Goal: Information Seeking & Learning: Learn about a topic

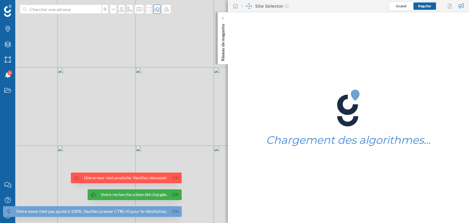
drag, startPoint x: 775, startPoint y: 2, endPoint x: 156, endPoint y: 9, distance: 618.9
click at [156, 9] on icon at bounding box center [157, 9] width 6 height 5
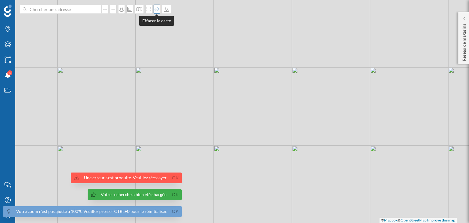
click at [156, 9] on icon at bounding box center [157, 9] width 6 height 5
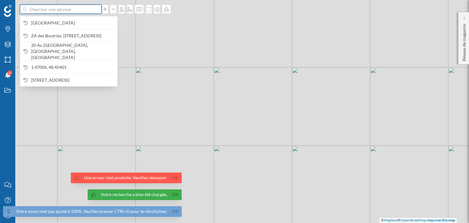
click at [50, 7] on input at bounding box center [61, 9] width 68 height 9
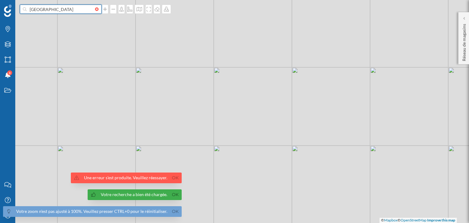
type input "[GEOGRAPHIC_DATA]"
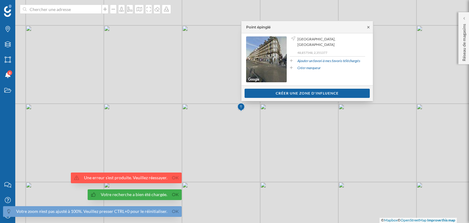
click at [368, 27] on icon at bounding box center [368, 27] width 2 height 2
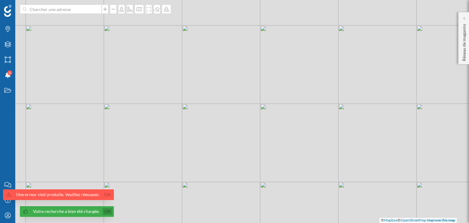
click at [171, 195] on div "© Mapbox © OpenStreetMap Improve this map" at bounding box center [234, 111] width 469 height 223
click at [107, 209] on link "Ok" at bounding box center [108, 211] width 10 height 7
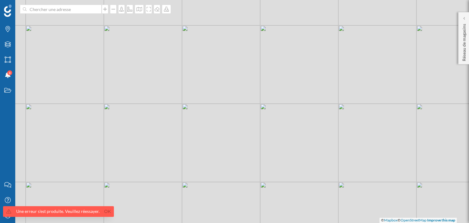
drag, startPoint x: 105, startPoint y: 211, endPoint x: 79, endPoint y: 220, distance: 27.3
click at [105, 211] on link "Ok" at bounding box center [108, 211] width 10 height 7
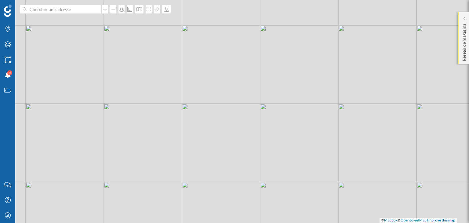
click at [459, 19] on div "Réseau de magasins" at bounding box center [463, 38] width 11 height 52
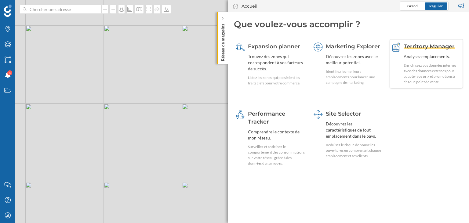
click at [426, 54] on div "Analysez emplacements." at bounding box center [432, 56] width 57 height 6
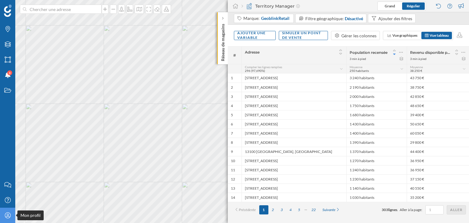
click at [6, 217] on icon at bounding box center [8, 215] width 6 height 6
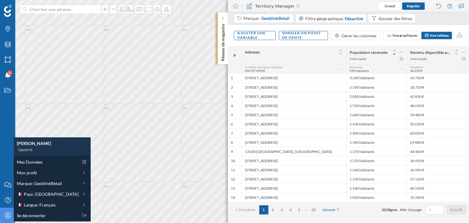
click at [3, 143] on div "Marques Filtres Zones Notifications 8 Travail" at bounding box center [7, 88] width 15 height 177
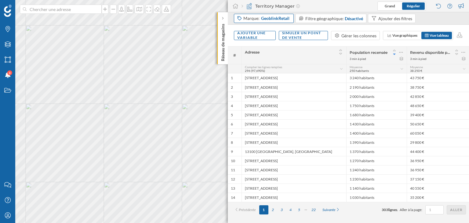
click at [266, 20] on span "GeoblinkRetail" at bounding box center [275, 18] width 28 height 6
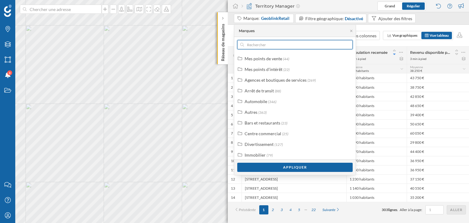
click at [275, 44] on input "text" at bounding box center [295, 44] width 102 height 9
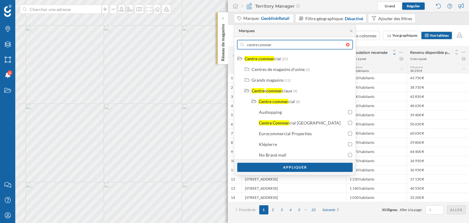
drag, startPoint x: 279, startPoint y: 46, endPoint x: 234, endPoint y: 44, distance: 44.9
click at [234, 44] on div "[GEOGRAPHIC_DATA] commer Centre commer cial (25) Centres de magasins d'usine (2…" at bounding box center [295, 99] width 122 height 151
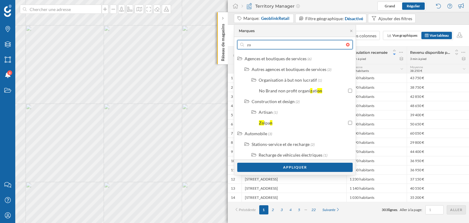
type input "z"
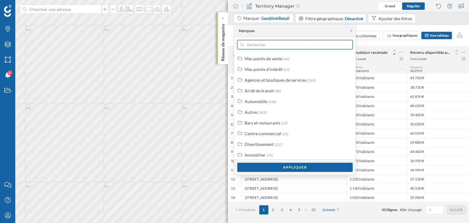
click at [291, 42] on input "text" at bounding box center [295, 44] width 102 height 9
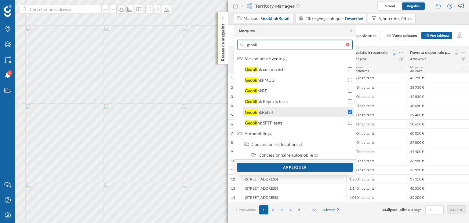
type input "geobli"
click at [338, 112] on div "Geobli nkRetail" at bounding box center [296, 112] width 102 height 6
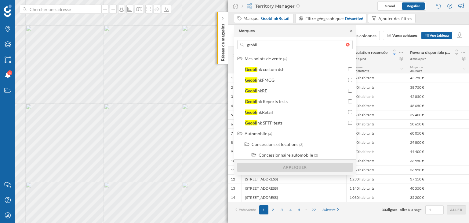
click at [352, 31] on icon at bounding box center [351, 31] width 5 height 4
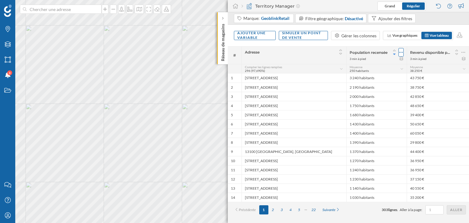
click at [403, 51] on div at bounding box center [400, 52] width 5 height 9
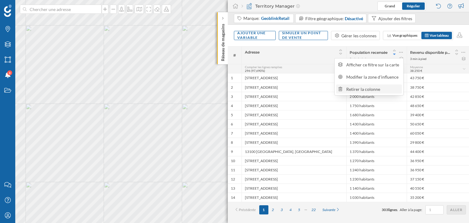
click at [376, 90] on div "Retirer la colonne" at bounding box center [373, 89] width 54 height 6
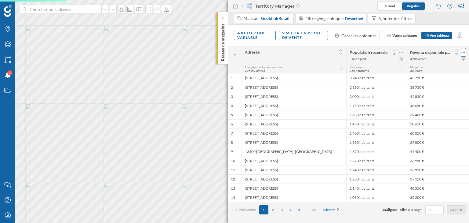
click at [465, 51] on icon at bounding box center [463, 52] width 4 height 6
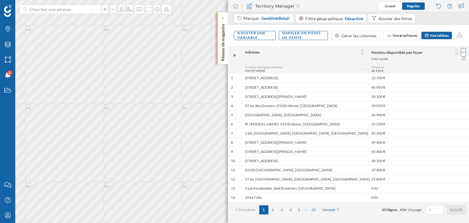
click at [463, 53] on icon at bounding box center [463, 52] width 4 height 6
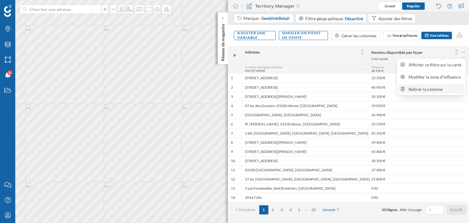
click at [430, 88] on div "Retirer la colonne" at bounding box center [435, 89] width 54 height 6
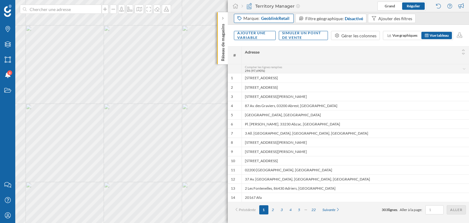
click at [276, 19] on span "GeoblinkRetail" at bounding box center [275, 18] width 28 height 6
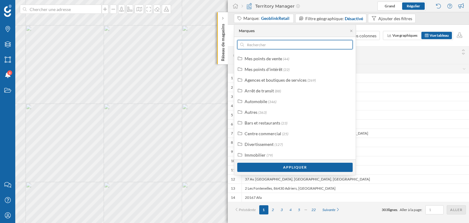
click at [270, 45] on input "text" at bounding box center [295, 44] width 102 height 9
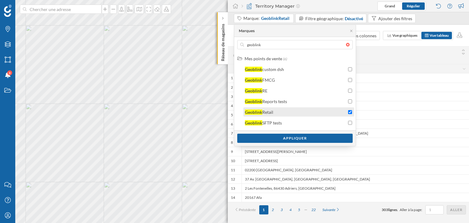
click at [299, 111] on div "Geoblink Retail" at bounding box center [296, 112] width 102 height 6
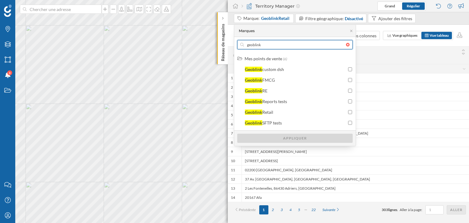
click at [264, 48] on input "geoblink" at bounding box center [295, 44] width 102 height 9
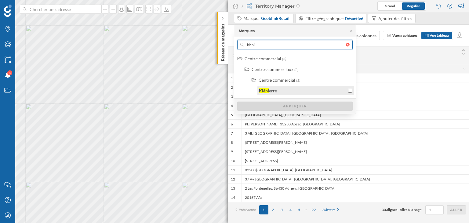
type input "klepi"
click at [276, 87] on label "Klépi erre" at bounding box center [268, 90] width 18 height 6
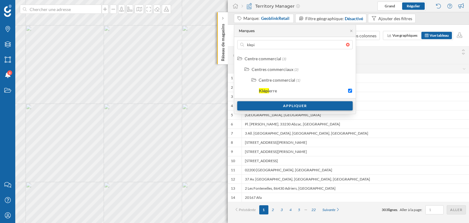
click at [280, 105] on div "Appliquer" at bounding box center [294, 105] width 115 height 9
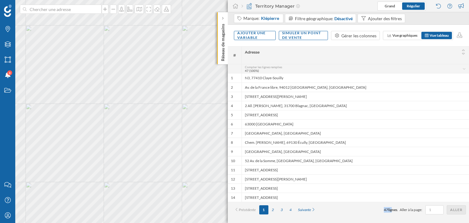
drag, startPoint x: 379, startPoint y: 210, endPoint x: 390, endPoint y: 209, distance: 10.8
click at [390, 209] on div "Précédente 1 2 3 4 Suivante 47 lignes . Aller à la page: Aller" at bounding box center [348, 209] width 235 height 9
click at [372, 216] on div "Précédente 1 2 3 4 Suivante 47 lignes . Aller à la page: Aller" at bounding box center [348, 209] width 241 height 16
click at [267, 39] on div "Ajouter une variable" at bounding box center [255, 35] width 42 height 9
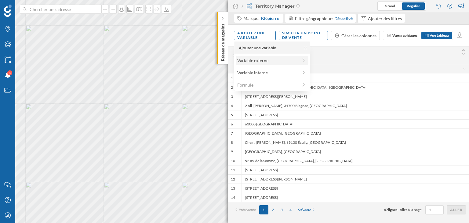
click at [268, 59] on div "Variable externe" at bounding box center [267, 60] width 61 height 6
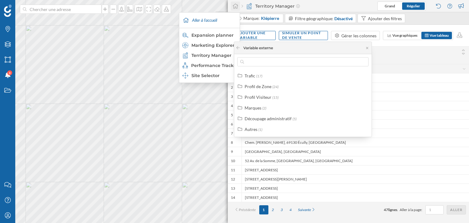
click at [233, 6] on icon at bounding box center [235, 6] width 5 height 5
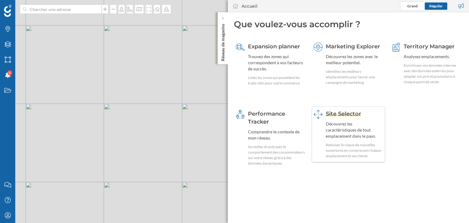
click at [378, 129] on div "Découvrez les caractéristiques de tout emplacement dans le pays." at bounding box center [354, 130] width 57 height 18
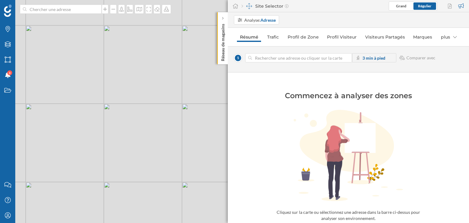
click at [283, 58] on input at bounding box center [298, 57] width 93 height 9
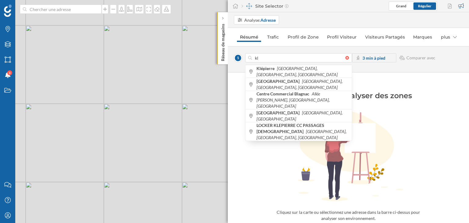
type input "k"
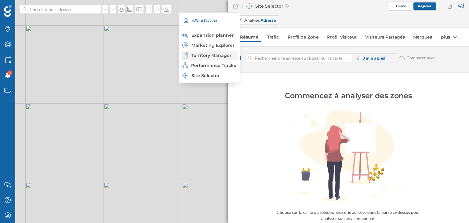
click at [223, 52] on div "Territory Manager" at bounding box center [209, 55] width 57 height 9
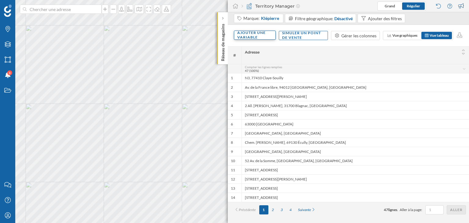
click at [265, 37] on div "Ajouter une variable" at bounding box center [255, 35] width 42 height 9
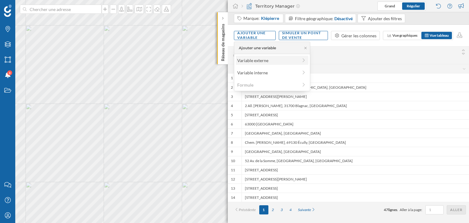
click at [266, 62] on div "Variable externe" at bounding box center [267, 60] width 61 height 6
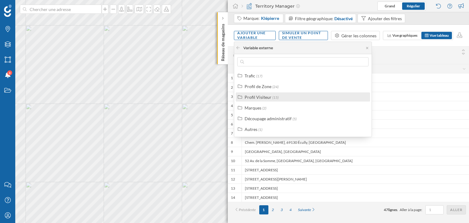
click at [260, 95] on div "Profil Visiteur" at bounding box center [258, 96] width 27 height 5
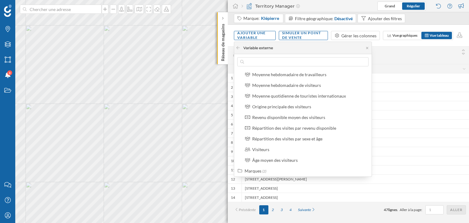
scroll to position [98, 0]
click at [264, 104] on div "Origine principale des visiteurs" at bounding box center [281, 105] width 59 height 5
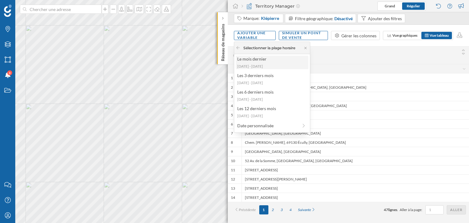
click at [265, 68] on div "[DATE] - [DATE]" at bounding box center [271, 66] width 69 height 5
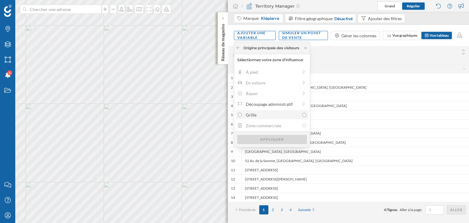
click at [267, 115] on div "Grille" at bounding box center [273, 114] width 54 height 6
click at [302, 115] on input "Grille" at bounding box center [304, 115] width 4 height 4
radio input "true"
click at [275, 141] on div "Appliquer" at bounding box center [272, 138] width 70 height 9
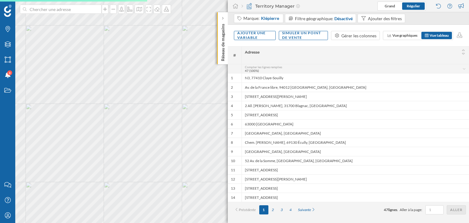
scroll to position [0, 0]
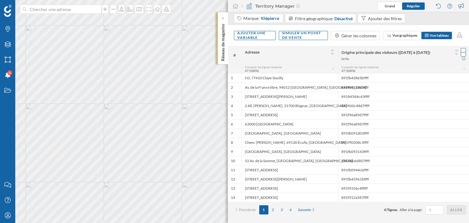
click at [463, 50] on icon at bounding box center [463, 52] width 4 height 6
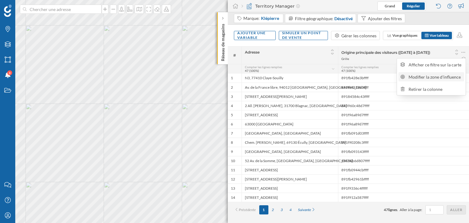
click at [449, 77] on div "Modifier la zone d'influence" at bounding box center [435, 77] width 54 height 6
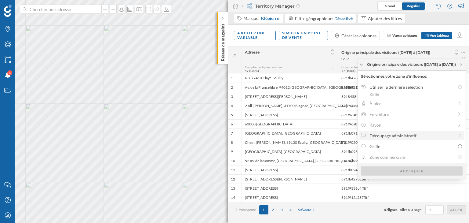
click at [407, 135] on div "Découpage administratif" at bounding box center [411, 135] width 84 height 6
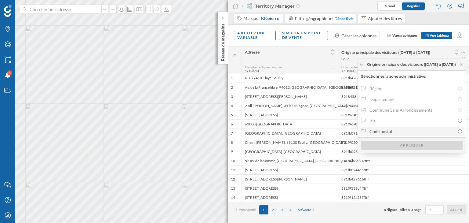
click at [382, 134] on label "Code postal" at bounding box center [411, 130] width 105 height 9
click at [458, 133] on input "Code postal" at bounding box center [460, 131] width 4 height 4
radio input "true"
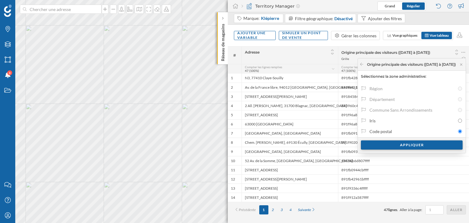
click at [387, 146] on div "Appliquer" at bounding box center [412, 144] width 102 height 9
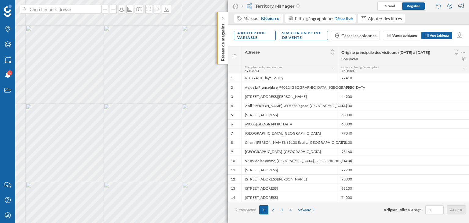
click at [466, 53] on div "Origine principale des visiteurs ([DATE] à [DATE]) Code postal" at bounding box center [403, 54] width 131 height 17
click at [465, 53] on icon at bounding box center [463, 52] width 4 height 6
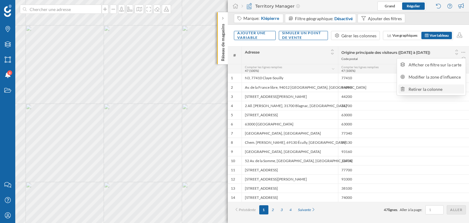
click at [441, 87] on div "Retirer la colonne" at bounding box center [435, 89] width 54 height 6
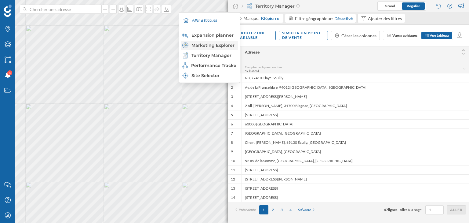
click at [221, 43] on div "Marketing Explorer" at bounding box center [209, 45] width 54 height 6
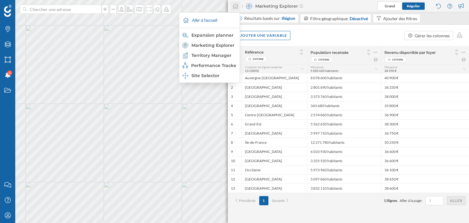
click at [232, 5] on icon at bounding box center [235, 5] width 6 height 5
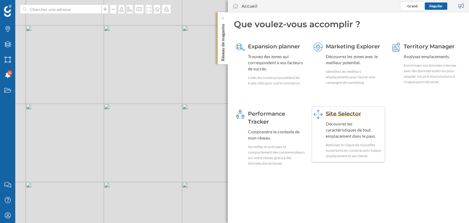
click at [367, 129] on div "Découvrez les caractéristiques de tout emplacement dans le pays." at bounding box center [354, 130] width 57 height 18
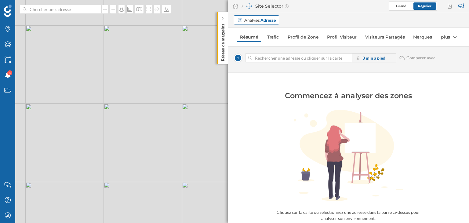
click at [262, 16] on div "Analyse: Adresse" at bounding box center [256, 19] width 45 height 9
click at [261, 44] on div "Zone commerciale" at bounding box center [254, 43] width 35 height 5
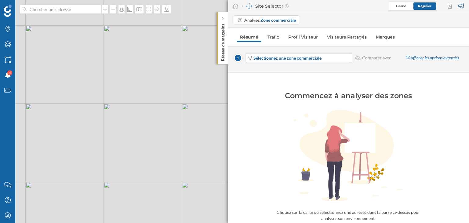
click at [270, 60] on strong "Sélectionnez une zone commerciale" at bounding box center [287, 57] width 68 height 5
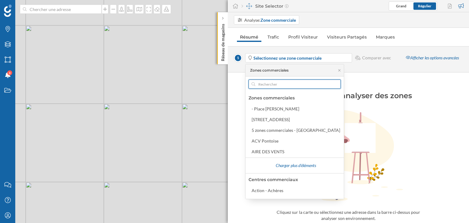
click at [273, 85] on input "text" at bounding box center [294, 83] width 79 height 9
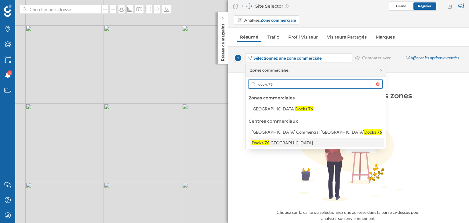
type input "docks 76"
click at [276, 140] on div "[GEOGRAPHIC_DATA]" at bounding box center [291, 142] width 44 height 5
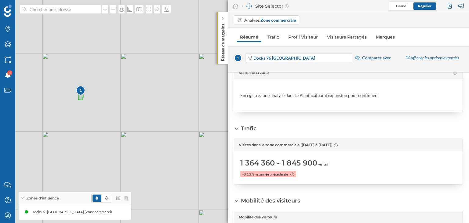
scroll to position [73, 0]
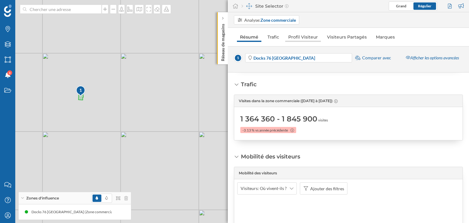
click at [297, 35] on link "Profil Visiteur" at bounding box center [303, 37] width 36 height 10
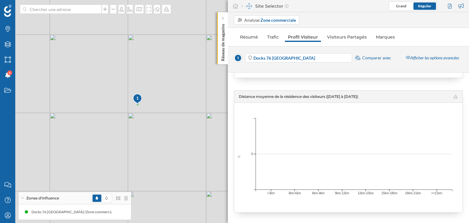
scroll to position [1250, 0]
drag, startPoint x: 263, startPoint y: 57, endPoint x: 267, endPoint y: 59, distance: 3.7
click at [263, 57] on strong "Docks 76 [GEOGRAPHIC_DATA]" at bounding box center [284, 57] width 62 height 5
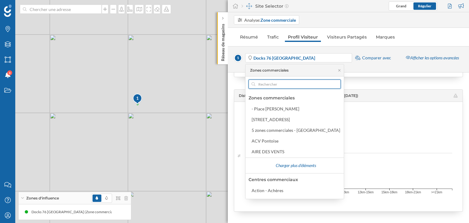
click at [286, 84] on input "text" at bounding box center [294, 83] width 79 height 9
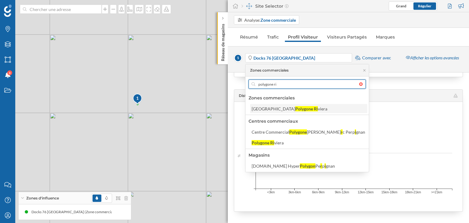
type input "polygone ri"
click at [292, 112] on div "Cagnes-sur-Mer Polygone Ri viera" at bounding box center [308, 108] width 117 height 9
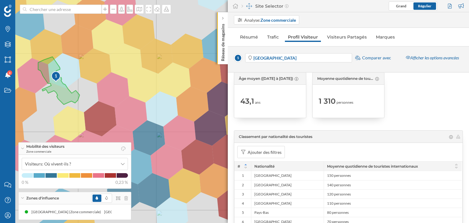
scroll to position [0, 0]
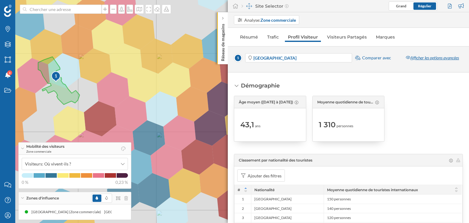
click at [428, 54] on div "Afficher les options avancées" at bounding box center [432, 57] width 61 height 9
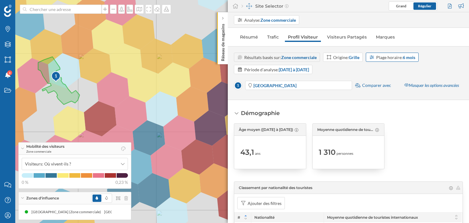
click at [397, 57] on div "Plage horaire: 6 mois" at bounding box center [395, 57] width 39 height 6
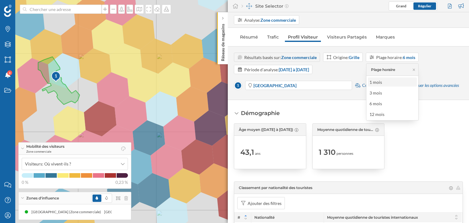
click at [395, 81] on div "1 mois" at bounding box center [391, 82] width 45 height 6
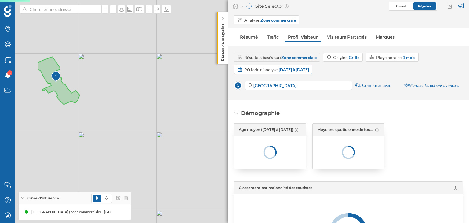
click at [307, 70] on strong "[DATE] à [DATE]" at bounding box center [294, 69] width 30 height 5
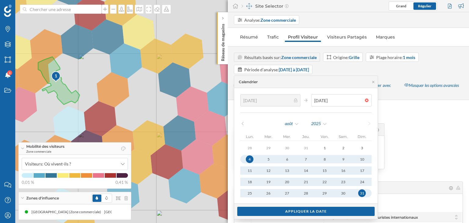
click at [371, 79] on div "Calendrier" at bounding box center [305, 82] width 143 height 12
click at [371, 82] on icon at bounding box center [373, 82] width 5 height 4
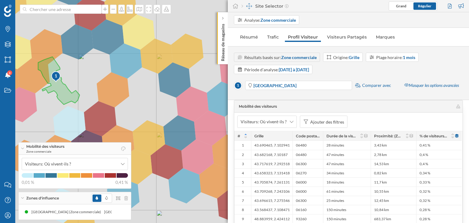
scroll to position [1169, 0]
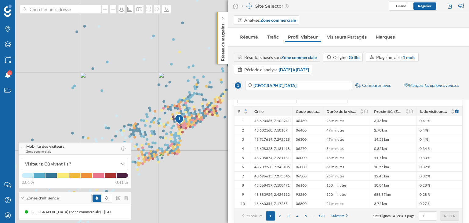
drag, startPoint x: 173, startPoint y: 136, endPoint x: 208, endPoint y: 140, distance: 34.5
click at [208, 140] on div "1 © Mapbox © OpenStreetMap Improve this map" at bounding box center [234, 111] width 469 height 223
click at [37, 150] on span "Zone commerciale" at bounding box center [45, 151] width 38 height 4
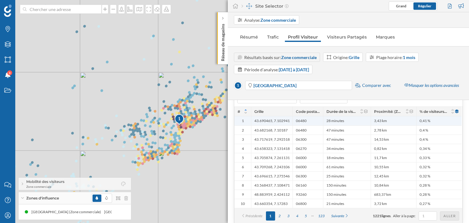
click at [435, 120] on div "0,41 %" at bounding box center [438, 120] width 45 height 9
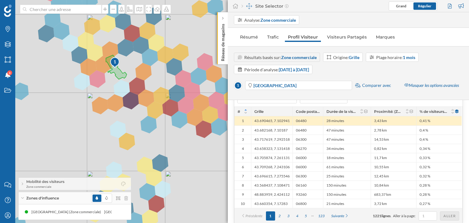
click at [429, 121] on span "0,41 %" at bounding box center [424, 120] width 11 height 5
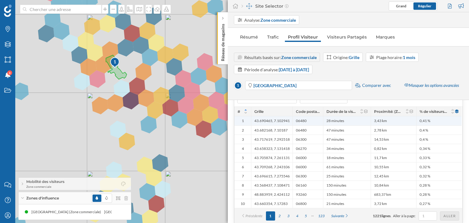
click at [425, 119] on span "0,41 %" at bounding box center [424, 120] width 11 height 5
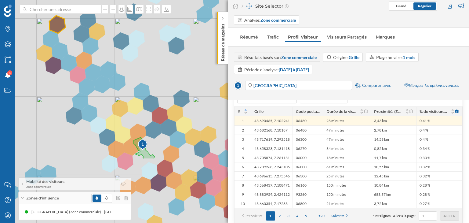
drag, startPoint x: 203, startPoint y: 148, endPoint x: 144, endPoint y: 61, distance: 105.0
click at [144, 61] on div "1 © Mapbox © OpenStreetMap Improve this map" at bounding box center [234, 111] width 469 height 223
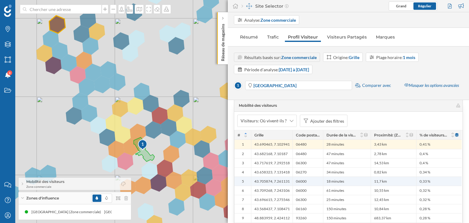
scroll to position [1145, 0]
click at [456, 106] on icon at bounding box center [458, 106] width 5 height 4
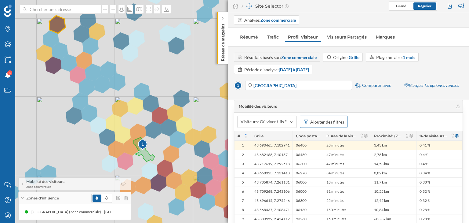
click at [327, 123] on div "Ajouter des filtres" at bounding box center [327, 121] width 34 height 6
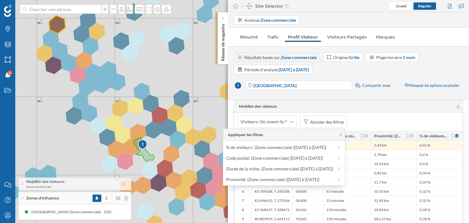
click at [376, 124] on div "Visiteurs: Où vivent-ils ? Ajouter des filtres" at bounding box center [348, 121] width 228 height 18
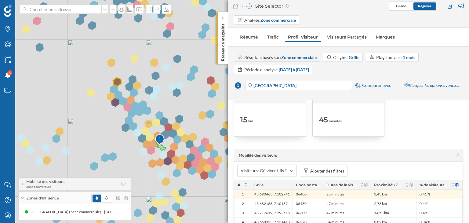
scroll to position [1169, 0]
